Goal: Task Accomplishment & Management: Complete application form

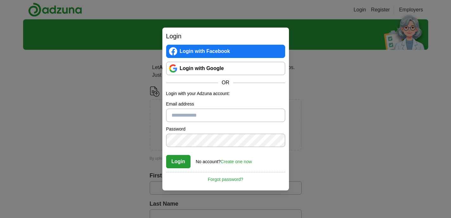
click at [214, 67] on link "Login with Google" at bounding box center [225, 68] width 119 height 13
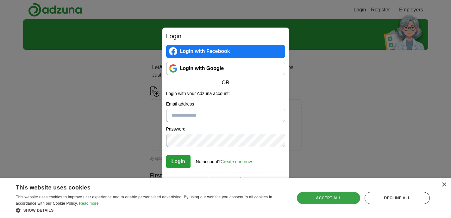
click at [333, 200] on div "Accept all" at bounding box center [328, 198] width 63 height 12
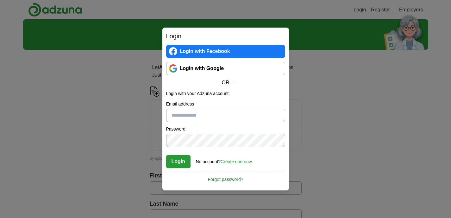
click at [221, 69] on link "Login with Google" at bounding box center [225, 68] width 119 height 13
click at [216, 113] on input "Email address" at bounding box center [225, 115] width 119 height 13
type input "**********"
click at [233, 162] on link "Create one now" at bounding box center [235, 161] width 31 height 5
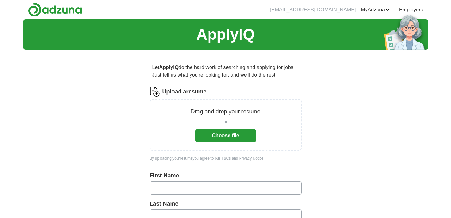
click at [226, 138] on button "Choose file" at bounding box center [225, 135] width 61 height 13
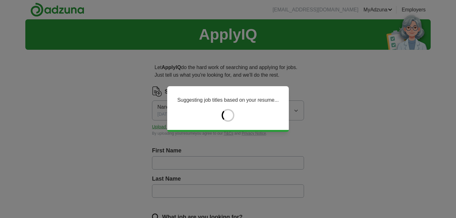
type input "*******"
type input "**********"
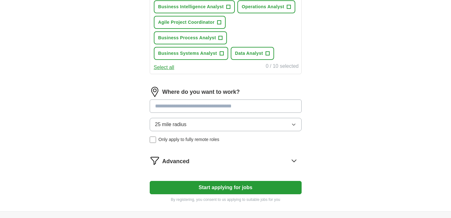
scroll to position [301, 0]
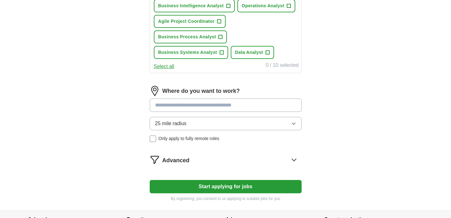
click at [228, 98] on input at bounding box center [226, 104] width 152 height 13
type input "***"
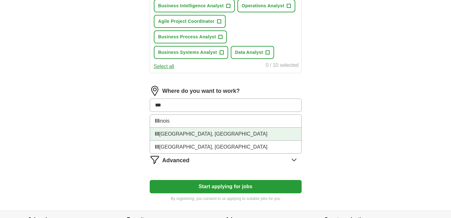
click at [212, 127] on li "Ill iopolis, [GEOGRAPHIC_DATA]" at bounding box center [225, 133] width 151 height 13
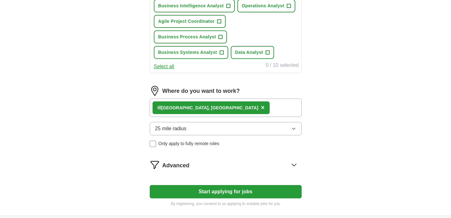
click at [182, 161] on span "Advanced" at bounding box center [175, 165] width 27 height 9
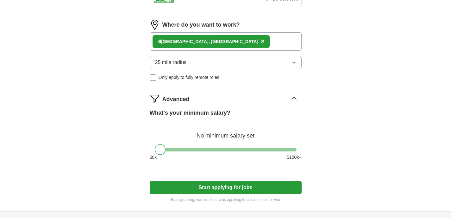
scroll to position [370, 0]
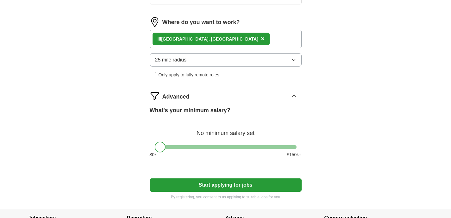
click at [211, 178] on button "Start applying for jobs" at bounding box center [226, 184] width 152 height 13
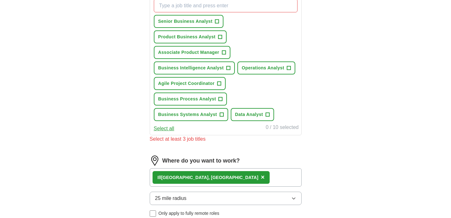
scroll to position [233, 0]
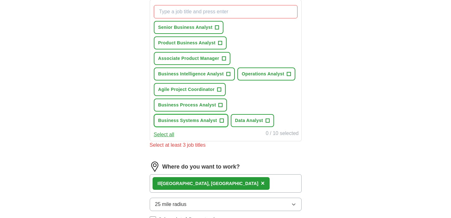
click at [220, 118] on span "+" at bounding box center [222, 120] width 4 height 5
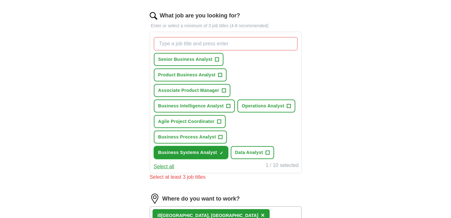
scroll to position [200, 0]
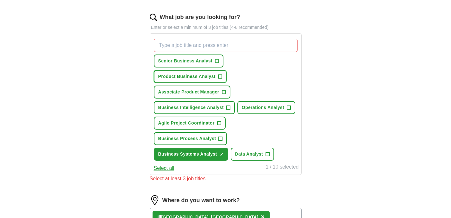
click at [215, 73] on span "Product Business Analyst" at bounding box center [186, 76] width 57 height 7
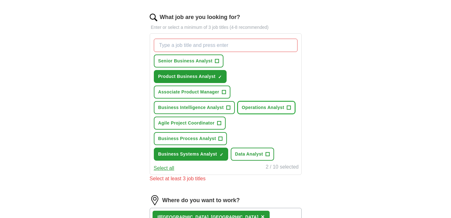
click at [257, 104] on span "Operations Analyst" at bounding box center [263, 107] width 42 height 7
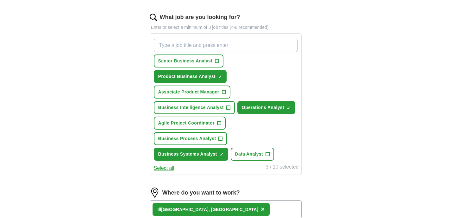
click at [219, 47] on input "What job are you looking for?" at bounding box center [226, 45] width 144 height 13
type input "business analyst"
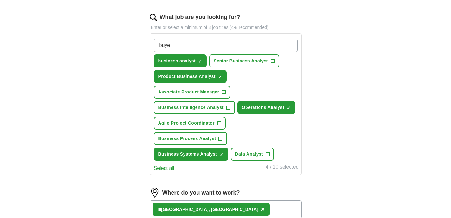
type input "buyer"
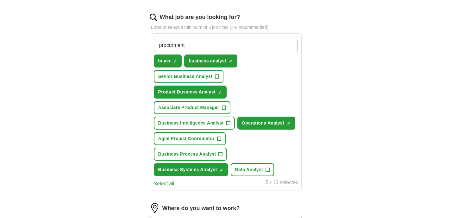
type input "procurement"
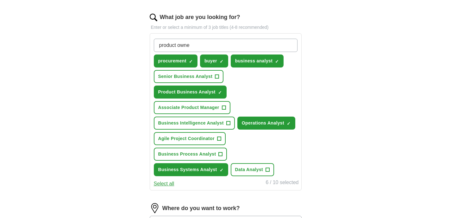
type input "product owner"
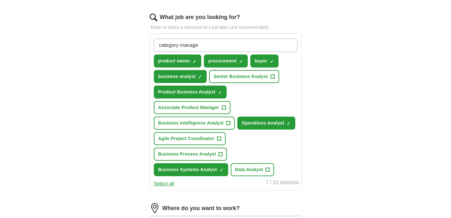
type input "category manager"
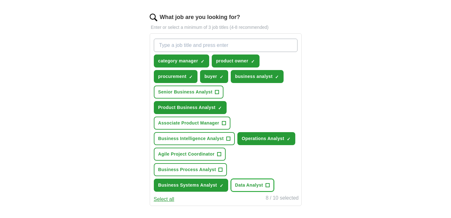
click at [258, 182] on span "Data Analyst" at bounding box center [249, 185] width 28 height 7
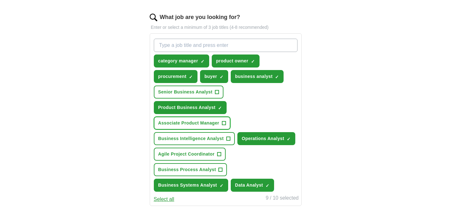
click at [206, 120] on span "Associate Product Manager" at bounding box center [188, 123] width 61 height 7
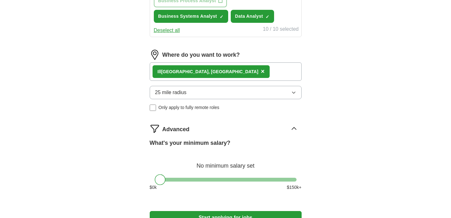
scroll to position [370, 0]
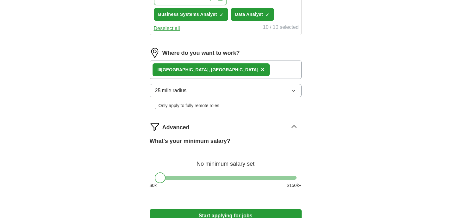
click at [239, 209] on button "Start applying for jobs" at bounding box center [226, 215] width 152 height 13
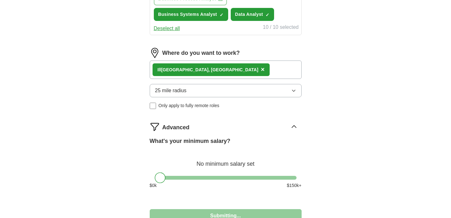
select select "**"
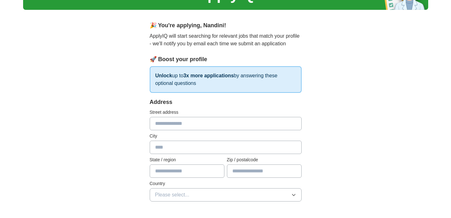
scroll to position [39, 0]
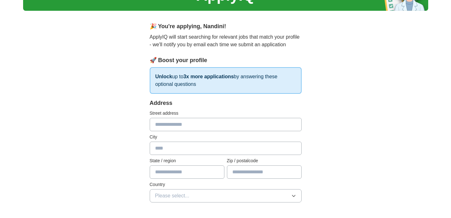
click at [216, 124] on input "text" at bounding box center [226, 124] width 152 height 13
type input "**********"
type input "******"
type input "********"
type input "*****"
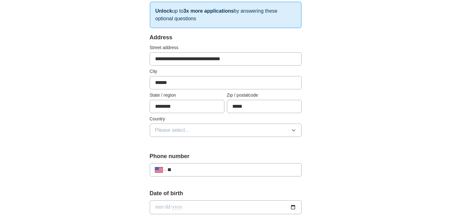
scroll to position [107, 0]
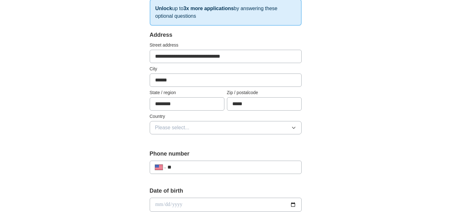
click at [218, 127] on button "Please select..." at bounding box center [226, 127] width 152 height 13
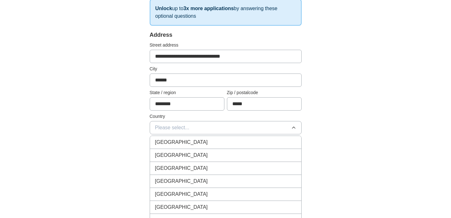
click at [208, 156] on div "United States" at bounding box center [225, 155] width 141 height 8
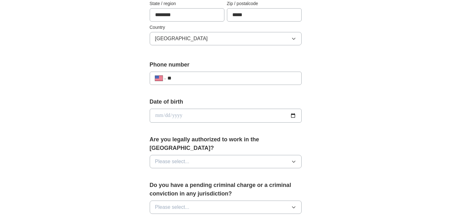
scroll to position [197, 0]
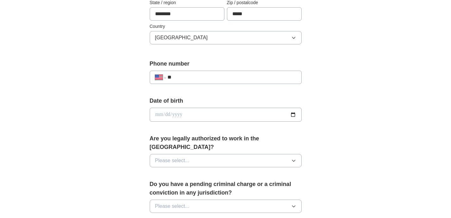
click at [218, 77] on input "**" at bounding box center [231, 77] width 128 height 8
click at [215, 112] on input "date" at bounding box center [226, 115] width 152 height 14
type input "**********"
click at [228, 154] on button "Please select..." at bounding box center [226, 160] width 152 height 13
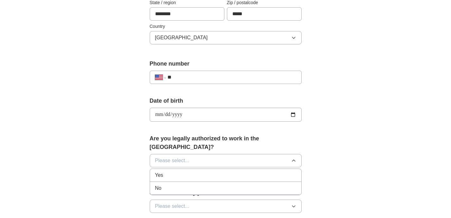
click at [220, 171] on div "Yes" at bounding box center [225, 175] width 141 height 8
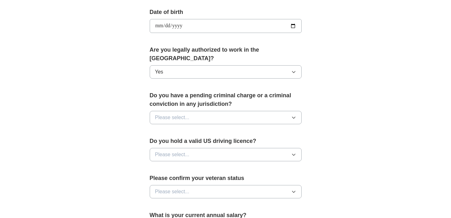
scroll to position [286, 0]
click at [216, 110] on button "Please select..." at bounding box center [226, 116] width 152 height 13
click at [209, 140] on div "No" at bounding box center [225, 144] width 141 height 8
click at [209, 147] on button "Please select..." at bounding box center [226, 153] width 152 height 13
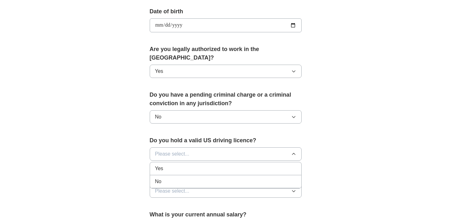
click at [212, 164] on div "Yes" at bounding box center [225, 168] width 141 height 8
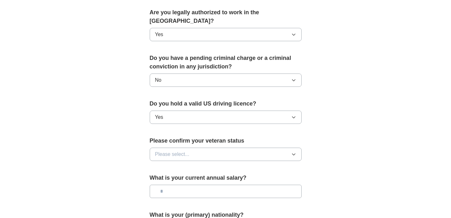
scroll to position [324, 0]
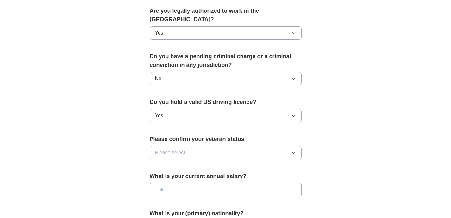
click at [208, 146] on button "Please select..." at bounding box center [226, 152] width 152 height 13
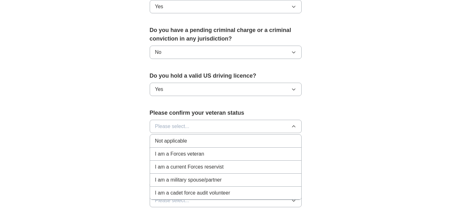
scroll to position [353, 0]
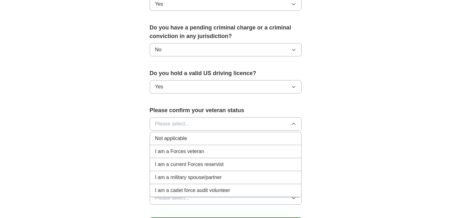
click at [214, 134] on div "Not applicable" at bounding box center [225, 138] width 141 height 8
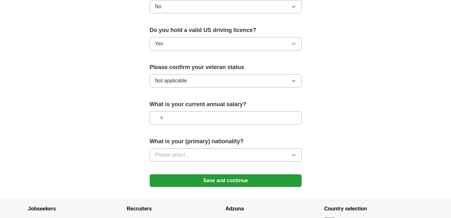
scroll to position [399, 0]
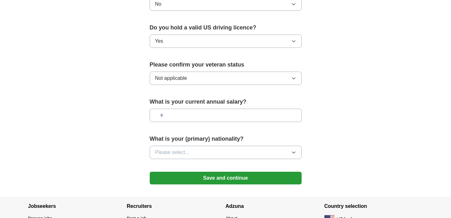
click at [224, 146] on button "Please select..." at bounding box center [226, 152] width 152 height 13
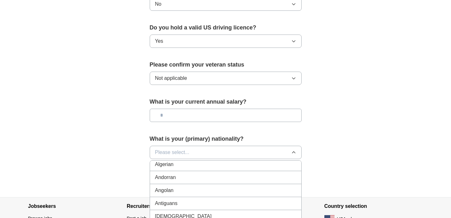
scroll to position [61, 0]
click at [222, 147] on button "Please select..." at bounding box center [226, 152] width 152 height 13
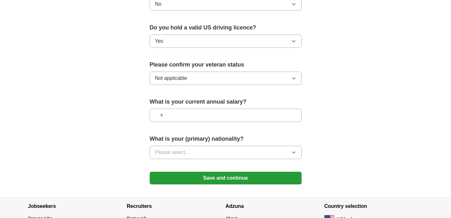
click at [220, 146] on button "Please select..." at bounding box center [226, 152] width 152 height 13
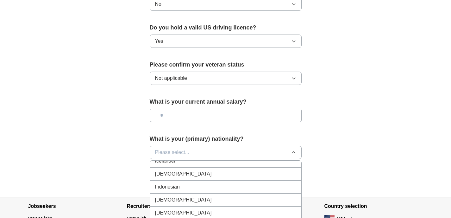
scroll to position [1029, 0]
click at [239, 171] on div "Indian" at bounding box center [225, 175] width 141 height 8
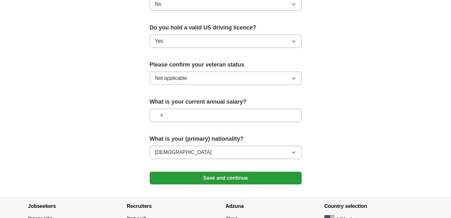
click at [242, 171] on button "Save and continue" at bounding box center [226, 177] width 152 height 13
